Goal: Task Accomplishment & Management: Manage account settings

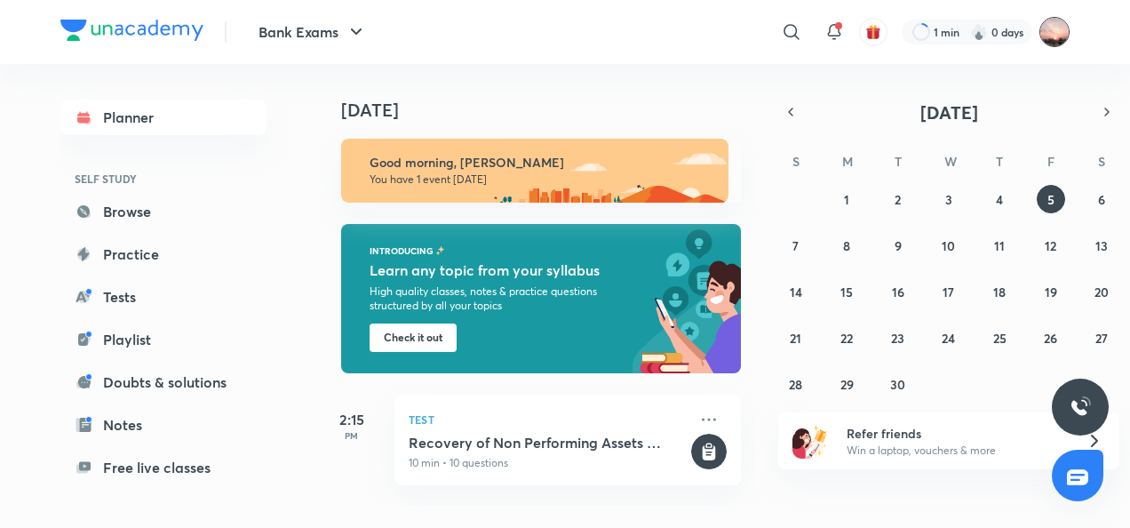
click at [1045, 27] on img at bounding box center [1054, 32] width 30 height 30
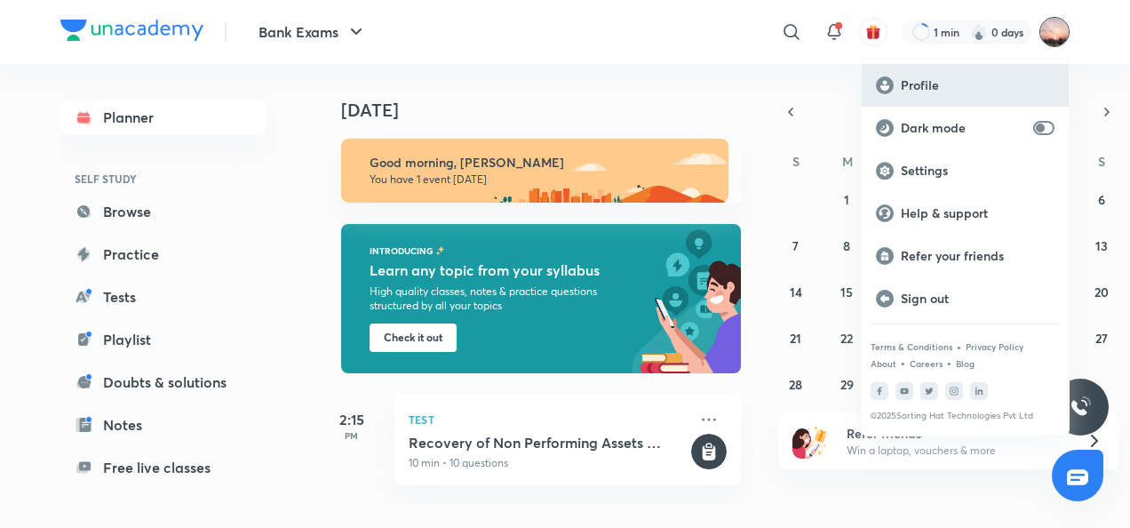
click at [937, 96] on div "Profile" at bounding box center [965, 85] width 207 height 43
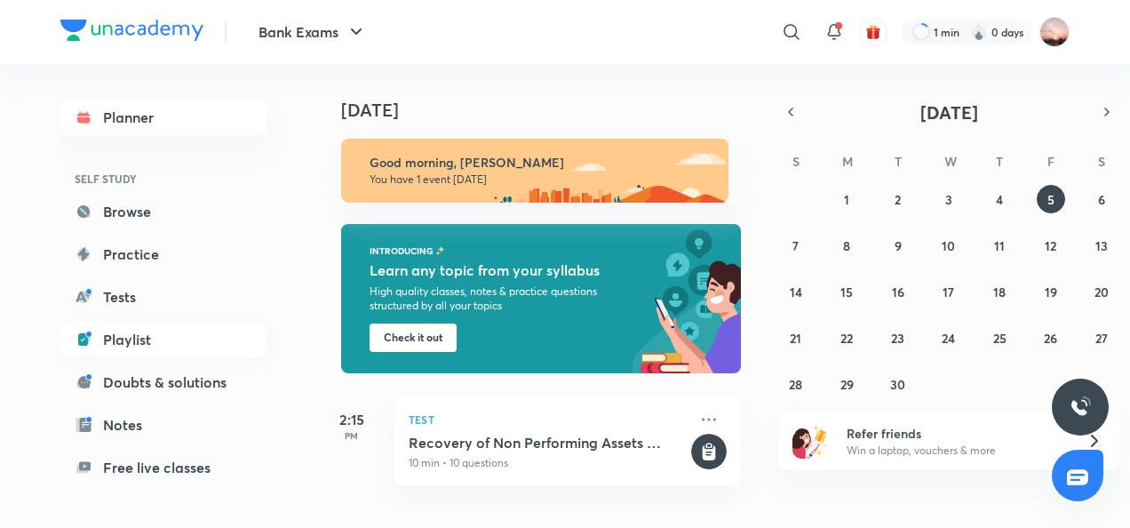
scroll to position [144, 0]
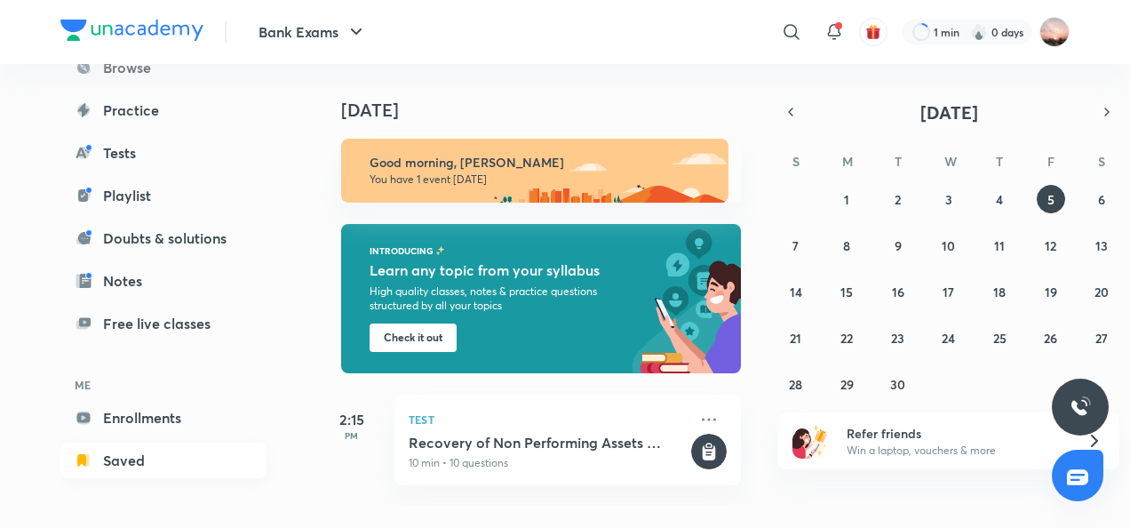
click at [167, 462] on link "Saved" at bounding box center [163, 460] width 206 height 36
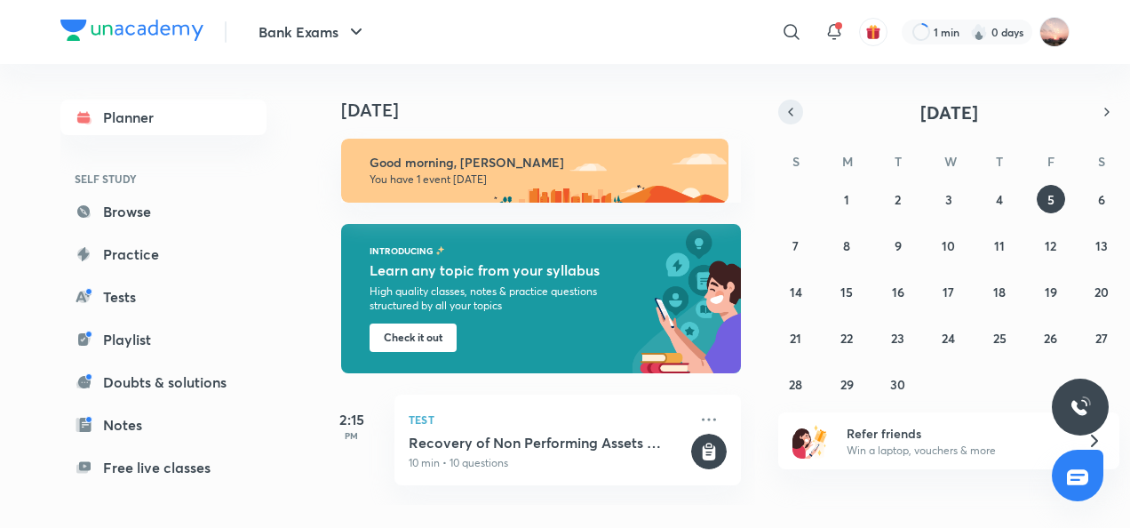
click at [786, 111] on icon "button" at bounding box center [791, 112] width 14 height 16
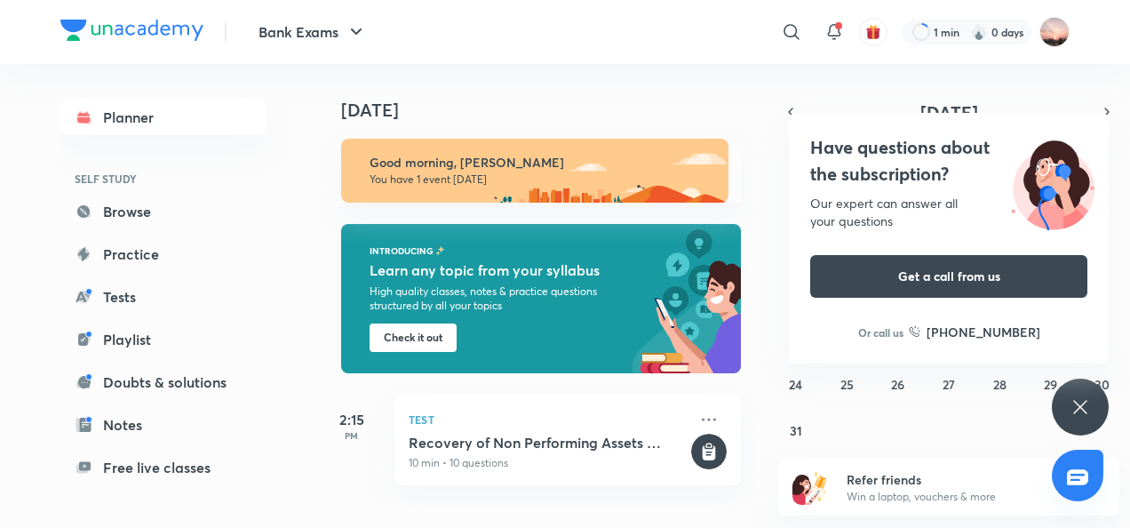
click at [1091, 95] on div "[DATE] Good morning, [PERSON_NAME] You have 1 event [DATE] INTRODUCING Learn an…" at bounding box center [721, 284] width 810 height 441
click at [1058, 81] on div "[DATE] Good morning, [PERSON_NAME] You have 1 event [DATE] INTRODUCING Learn an…" at bounding box center [721, 284] width 810 height 441
click at [1068, 399] on div "Have questions about the subscription? Our expert can answer all your questions…" at bounding box center [1080, 406] width 57 height 57
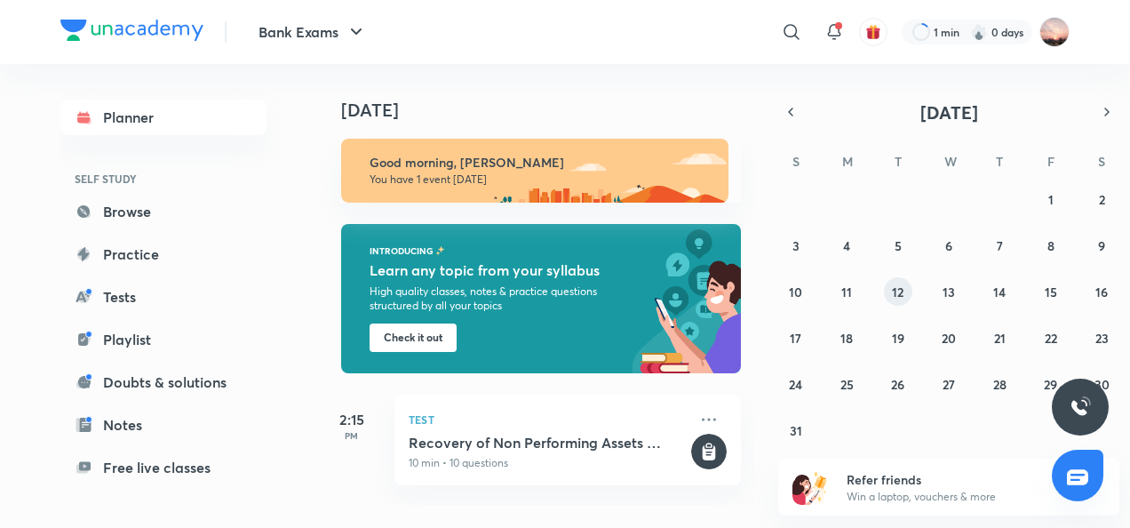
click at [890, 293] on button "12" at bounding box center [898, 291] width 28 height 28
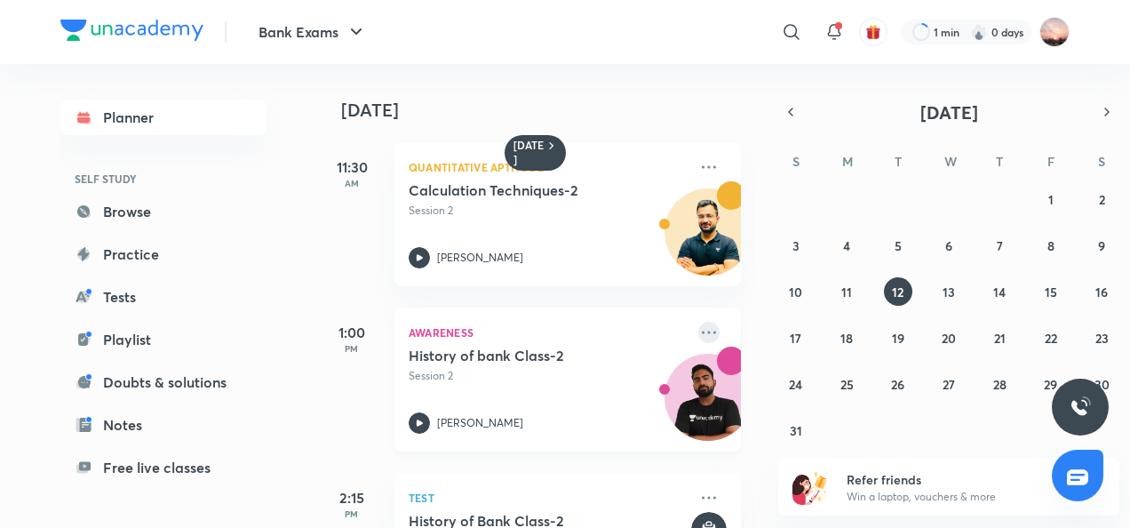
click at [701, 334] on icon at bounding box center [708, 332] width 21 height 21
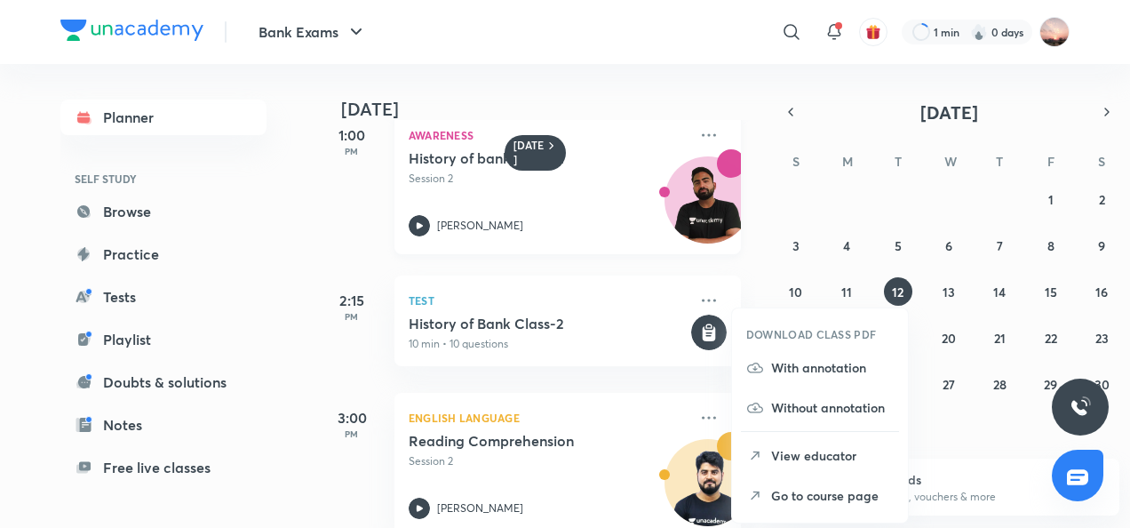
scroll to position [198, 0]
click at [699, 134] on icon at bounding box center [708, 133] width 21 height 21
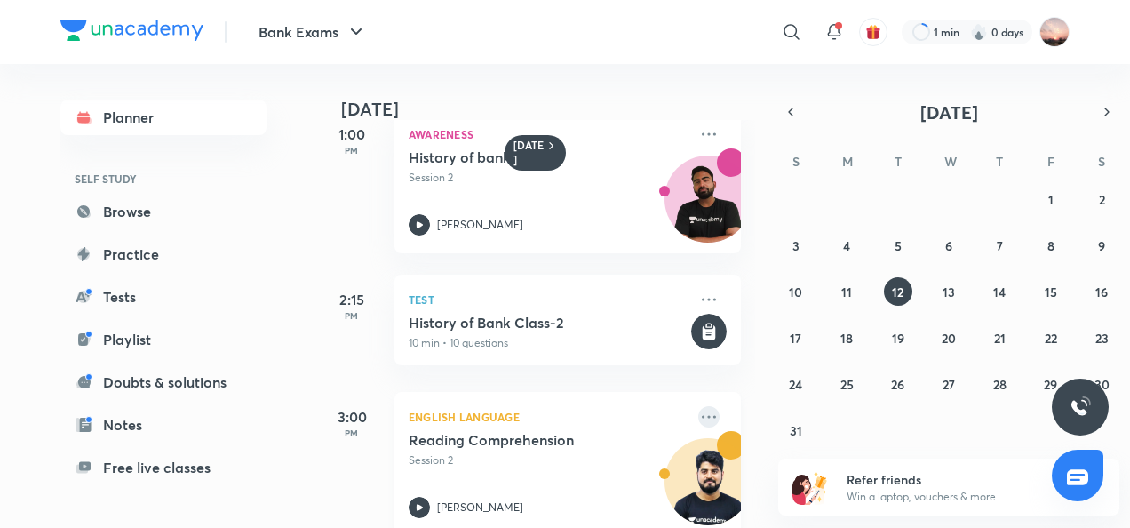
click at [698, 420] on icon at bounding box center [708, 416] width 21 height 21
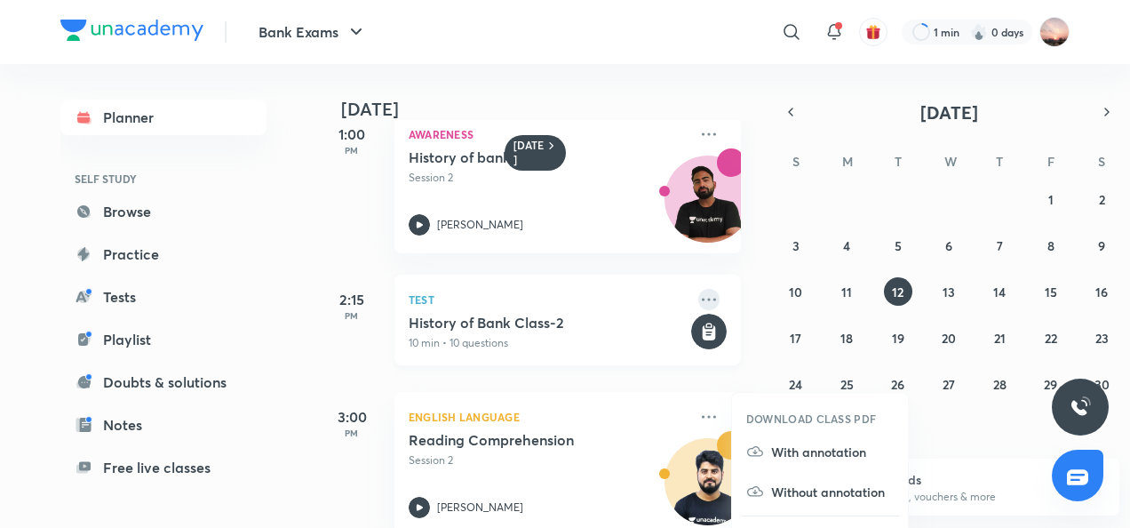
scroll to position [351, 0]
